Goal: Use online tool/utility: Utilize a website feature to perform a specific function

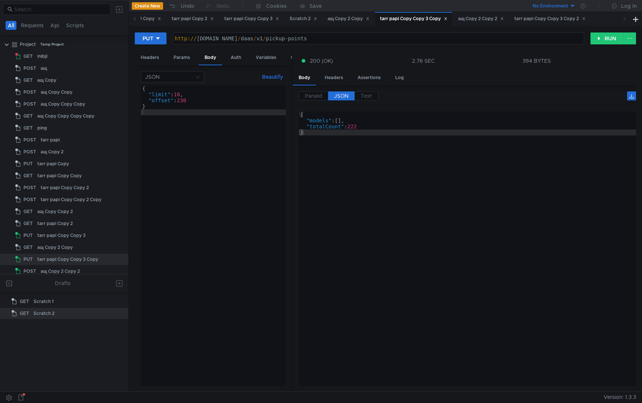
scroll to position [16, 0]
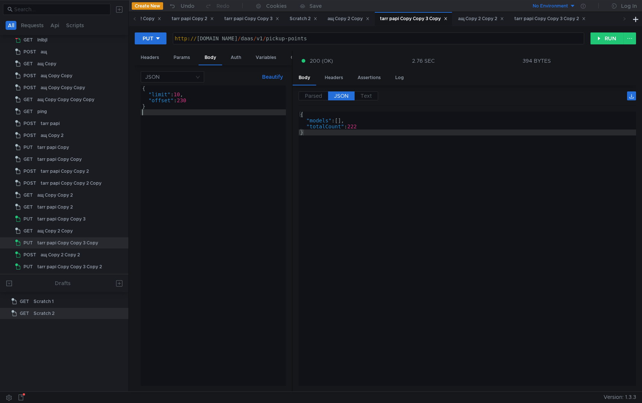
click at [224, 142] on div "{ "limit" : 10 , "offset" : 230 }" at bounding box center [213, 241] width 145 height 312
click at [181, 94] on div "{ "limit" : 10 , "offset" : 230 }" at bounding box center [213, 241] width 145 height 312
type textarea ""limit": 137,"
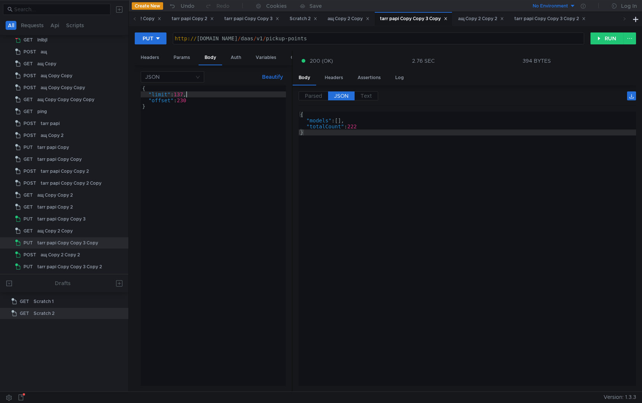
click at [217, 238] on div "{ "limit" : 137 , "offset" : 230 }" at bounding box center [213, 241] width 145 height 312
click at [183, 101] on div "{ "limit" : 137 , "offset" : 230 }" at bounding box center [213, 241] width 145 height 312
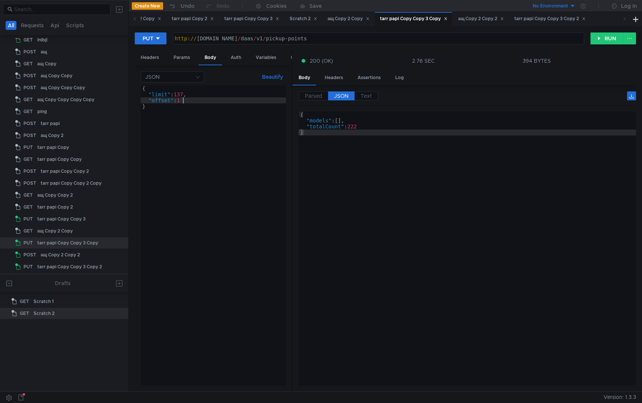
type textarea ""offset": 11"
click at [218, 185] on div "{ "limit" : 137 , "offset" : 11 }" at bounding box center [213, 241] width 145 height 312
click at [597, 38] on button "RUN" at bounding box center [606, 38] width 33 height 12
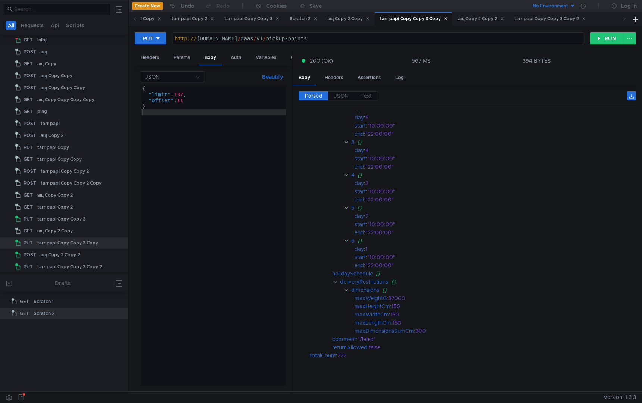
click at [167, 184] on div "{ "limit" : 137 , "offset" : 11 }" at bounding box center [213, 241] width 145 height 312
click at [192, 101] on div "{ "limit" : 137 , "offset" : 11 }" at bounding box center [213, 241] width 145 height 312
click at [178, 97] on div "{ "limit" : 137 , "offset" : 0 }" at bounding box center [213, 241] width 145 height 312
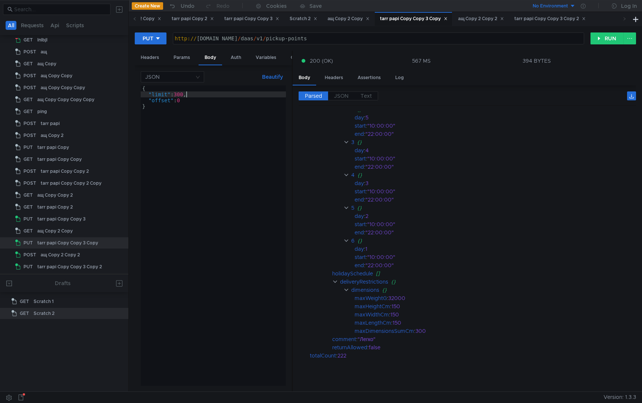
scroll to position [0, 3]
click at [603, 37] on button "RUN" at bounding box center [606, 38] width 33 height 12
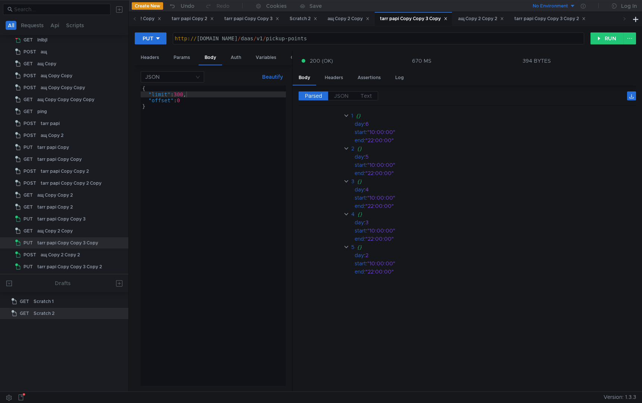
scroll to position [0, 0]
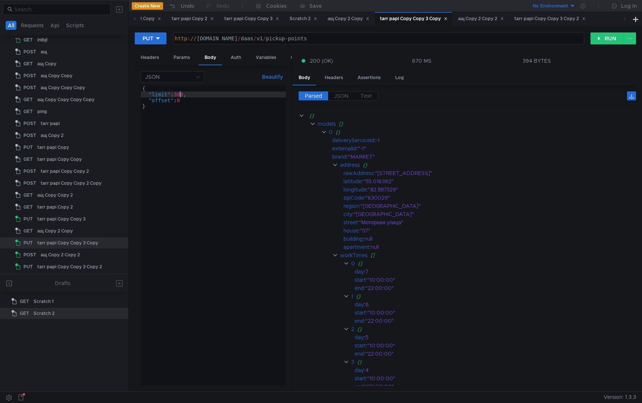
click at [179, 94] on div "{ "limit" : 300 , "offset" : 0 }" at bounding box center [213, 241] width 145 height 312
type textarea ""limit": 2,"
click at [602, 32] on button "RUN" at bounding box center [606, 38] width 33 height 12
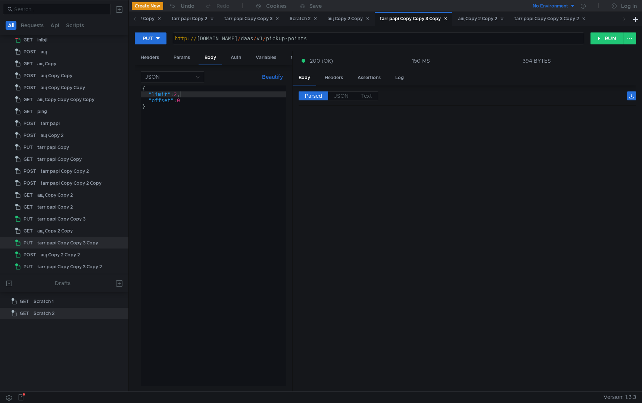
scroll to position [720, 0]
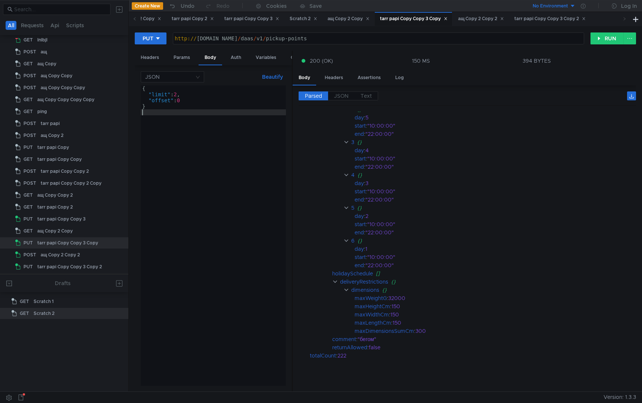
click at [200, 157] on div "{ "limit" : 2 , "offset" : 0 }" at bounding box center [213, 241] width 145 height 312
click at [179, 93] on div "{ "limit" : 2 , "offset" : 0 }" at bounding box center [213, 241] width 145 height 312
type textarea ""limit": 10,"
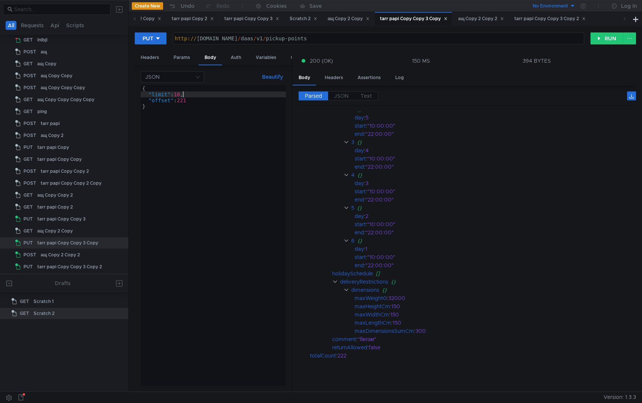
click at [177, 266] on div "{ "limit" : 10 , "offset" : 221 }" at bounding box center [213, 241] width 145 height 312
click at [605, 43] on button "RUN" at bounding box center [606, 38] width 33 height 12
